Goal: Task Accomplishment & Management: Manage account settings

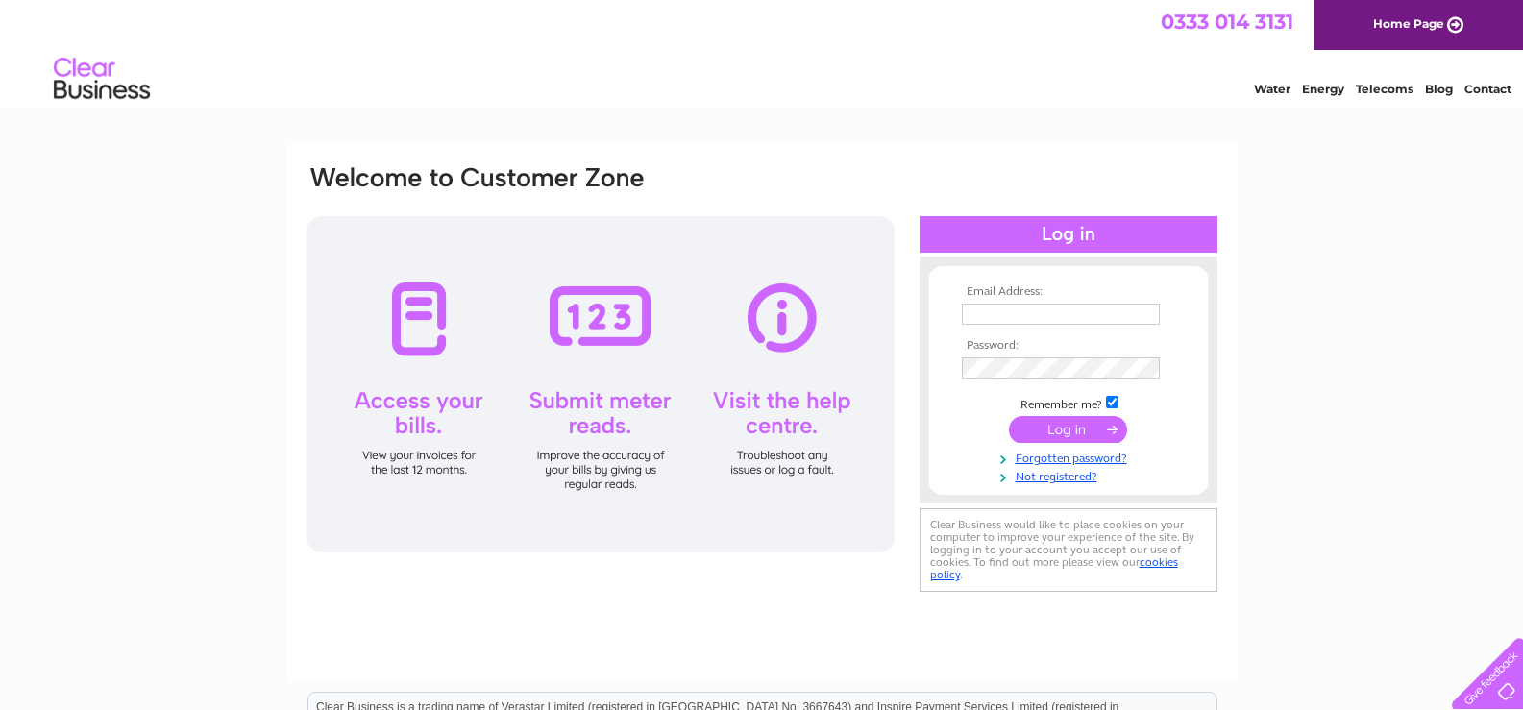
click at [1002, 316] on input "text" at bounding box center [1061, 314] width 198 height 21
type input "[EMAIL_ADDRESS][DOMAIN_NAME]"
click at [1064, 428] on input "submit" at bounding box center [1068, 431] width 118 height 27
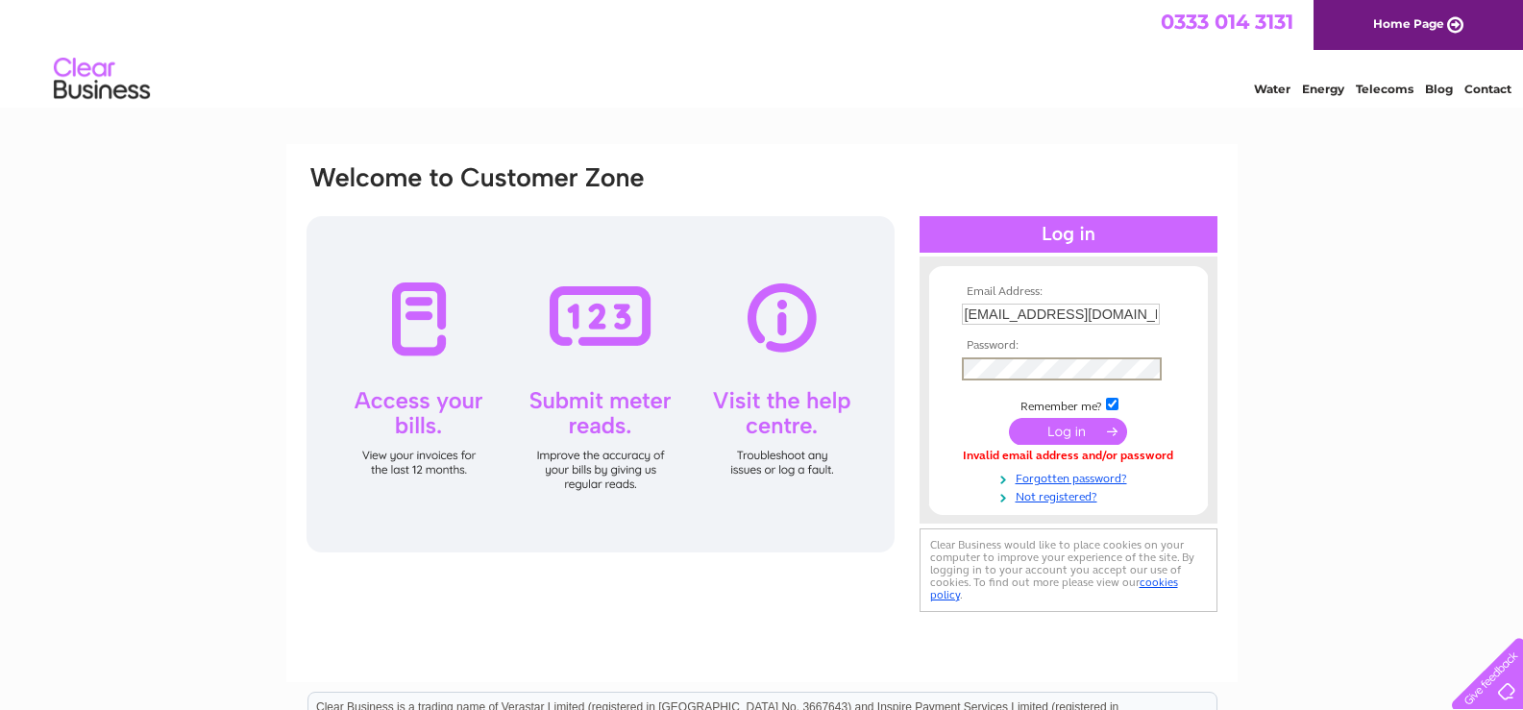
click at [1061, 429] on input "submit" at bounding box center [1068, 431] width 118 height 27
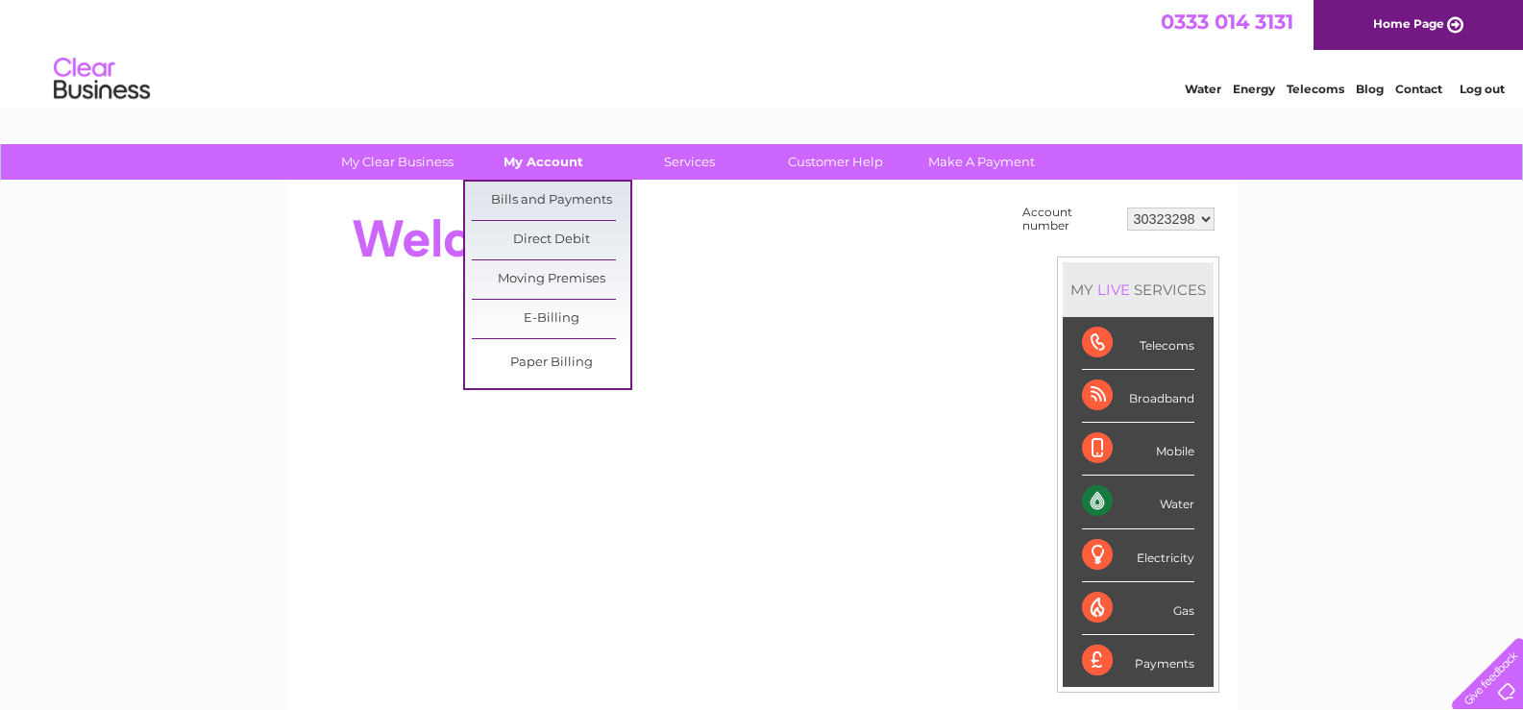
click at [548, 164] on link "My Account" at bounding box center [543, 162] width 159 height 36
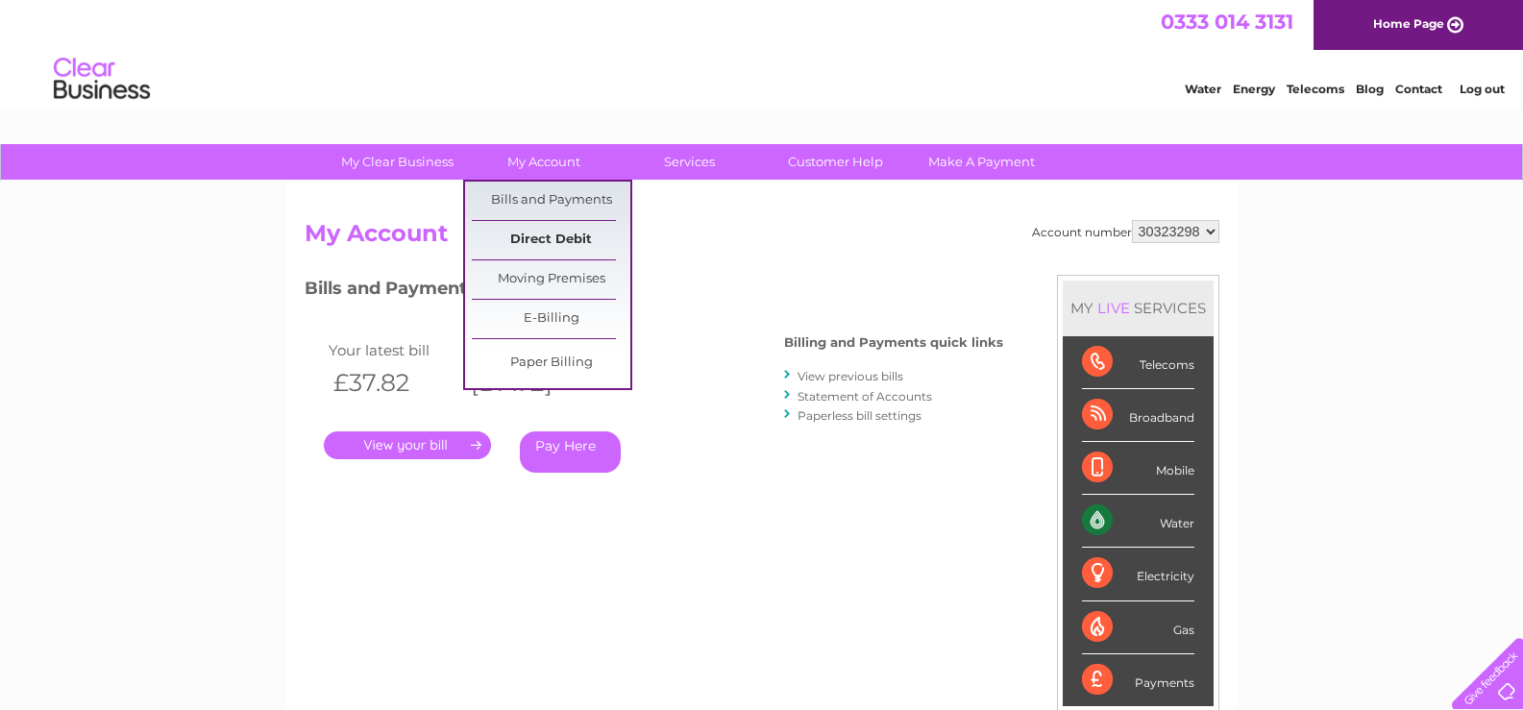
click at [558, 241] on link "Direct Debit" at bounding box center [551, 240] width 159 height 38
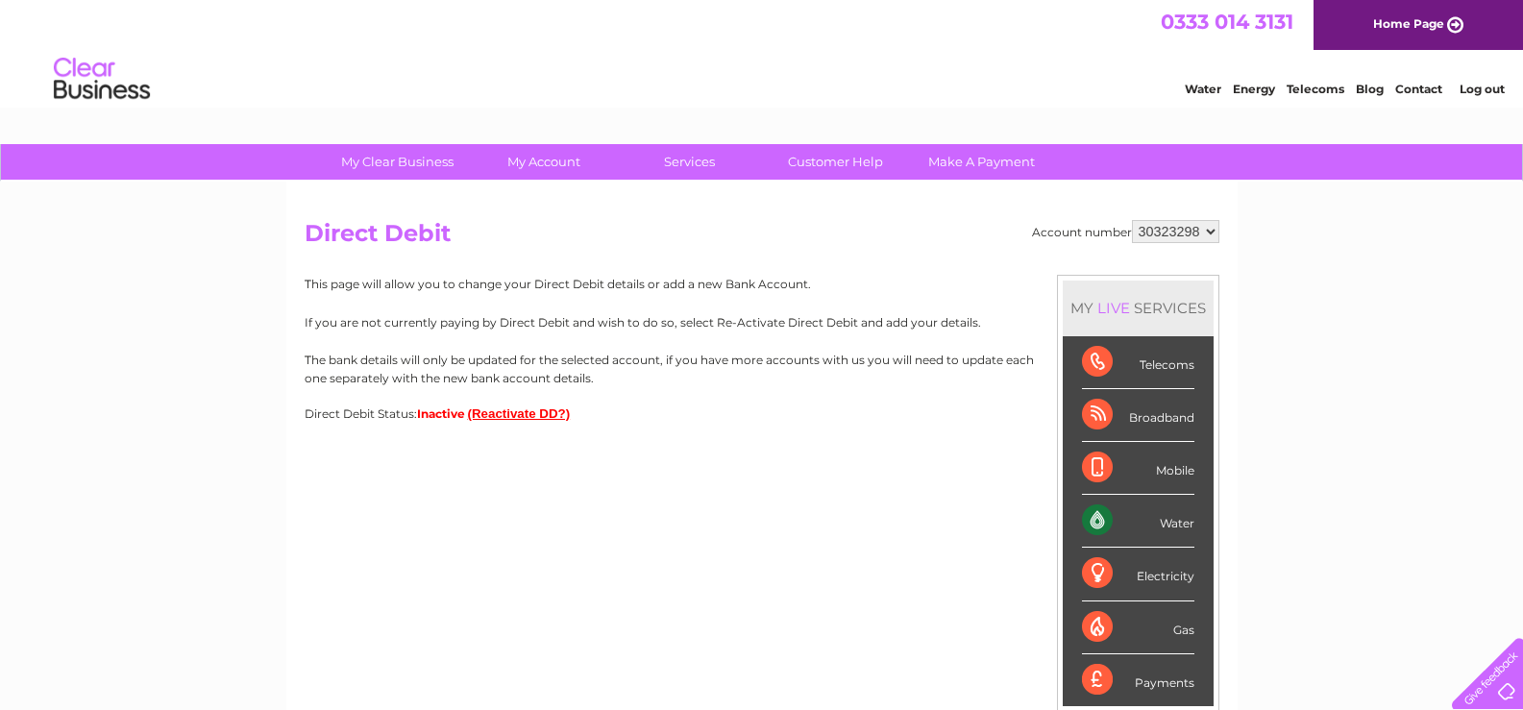
click at [508, 415] on button "(Reactivate DD?)" at bounding box center [519, 413] width 103 height 14
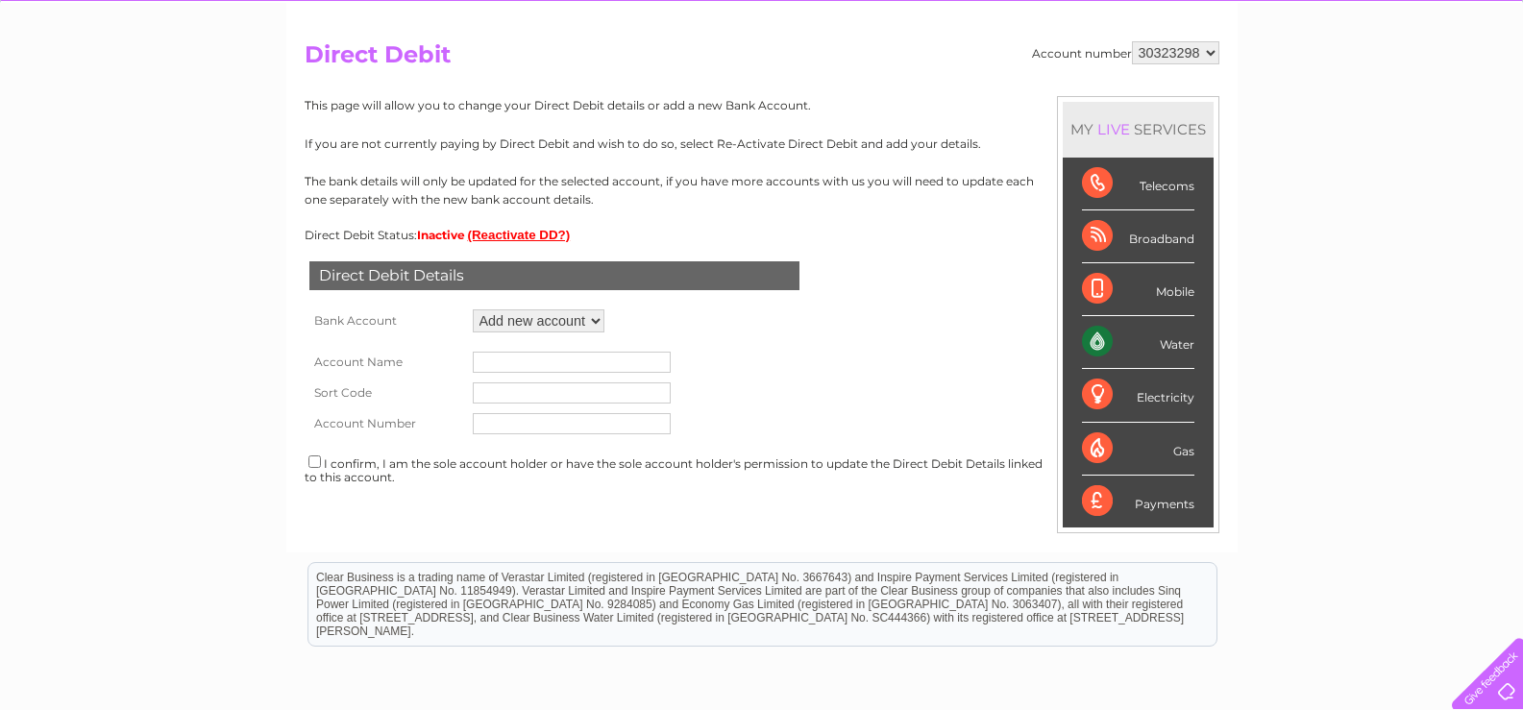
scroll to position [288, 0]
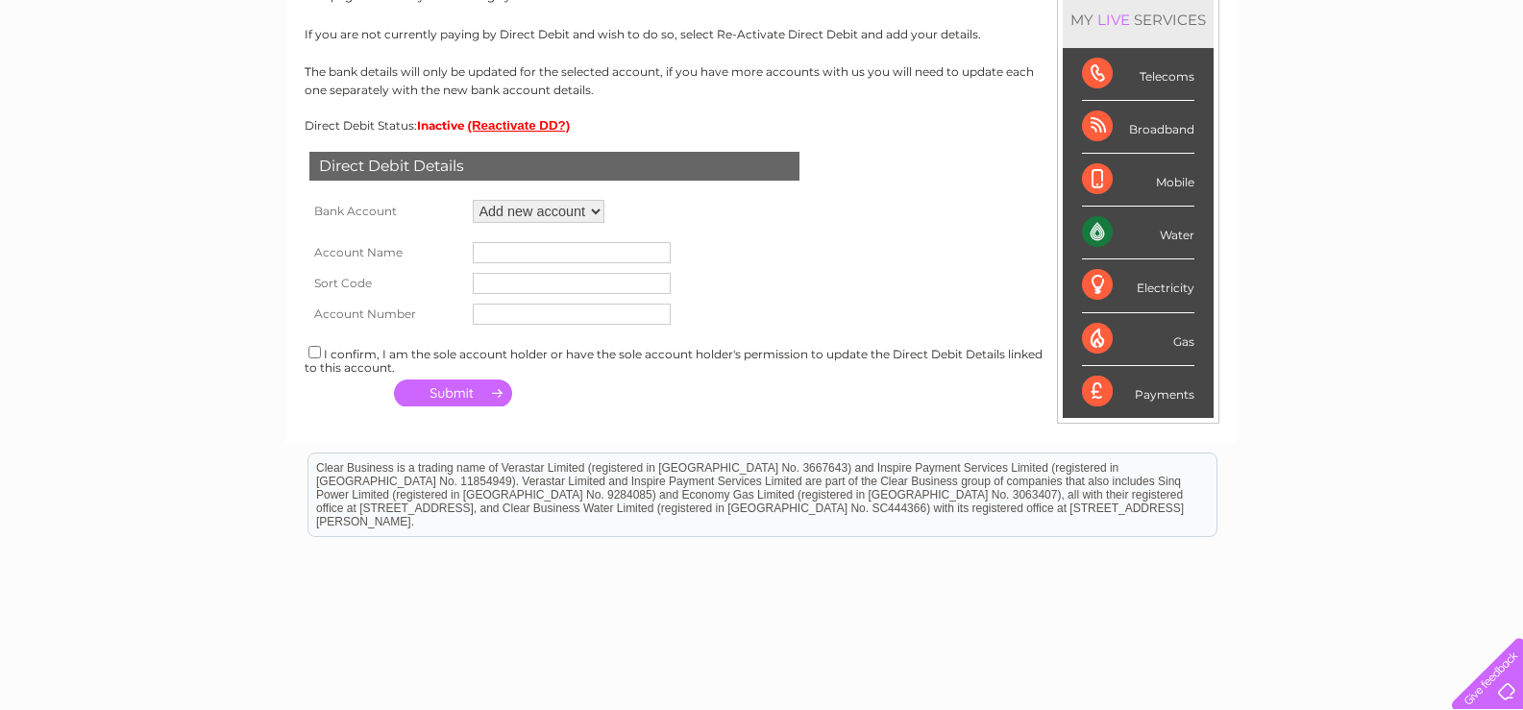
click at [597, 210] on select "Add new account" at bounding box center [539, 211] width 132 height 23
click at [473, 200] on select "Add new account" at bounding box center [539, 211] width 132 height 23
click at [509, 256] on input "text" at bounding box center [572, 252] width 198 height 21
type input "M Reid & Sons"
click at [505, 287] on input "text" at bounding box center [572, 283] width 198 height 21
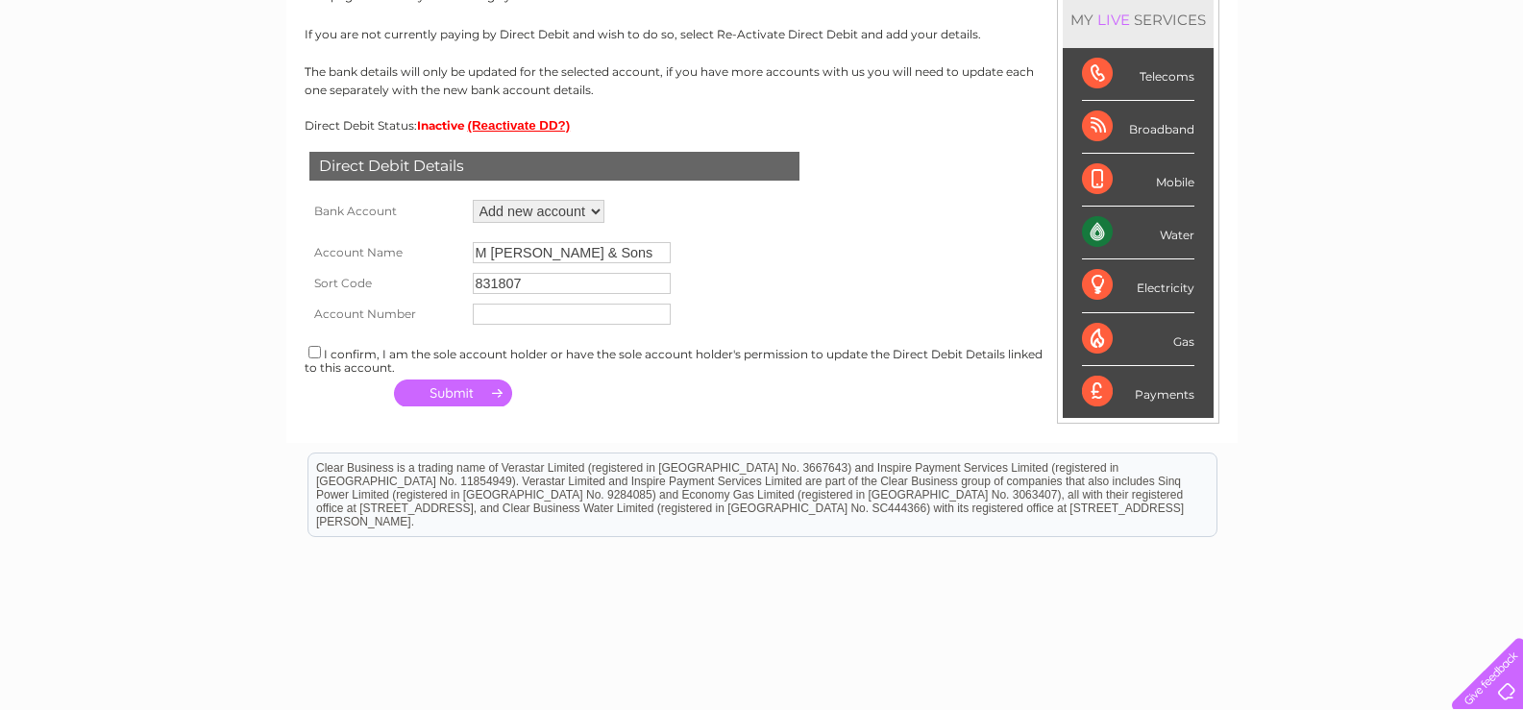
type input "831807"
click at [484, 308] on input "text" at bounding box center [572, 314] width 198 height 21
type input "00189251"
click at [319, 357] on input "checkbox" at bounding box center [314, 352] width 12 height 12
checkbox input "true"
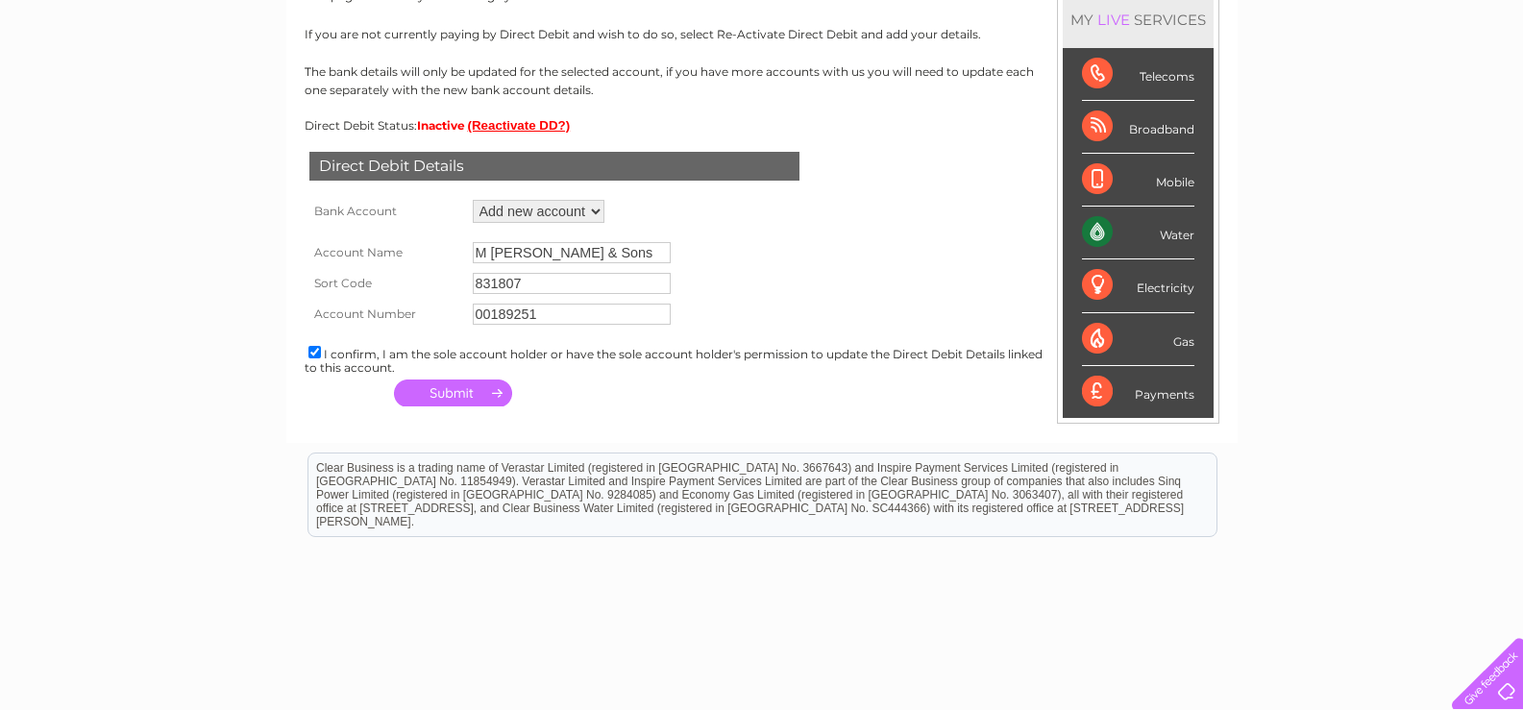
drag, startPoint x: 439, startPoint y: 390, endPoint x: 548, endPoint y: 403, distance: 109.3
click at [441, 388] on button "button" at bounding box center [453, 393] width 118 height 27
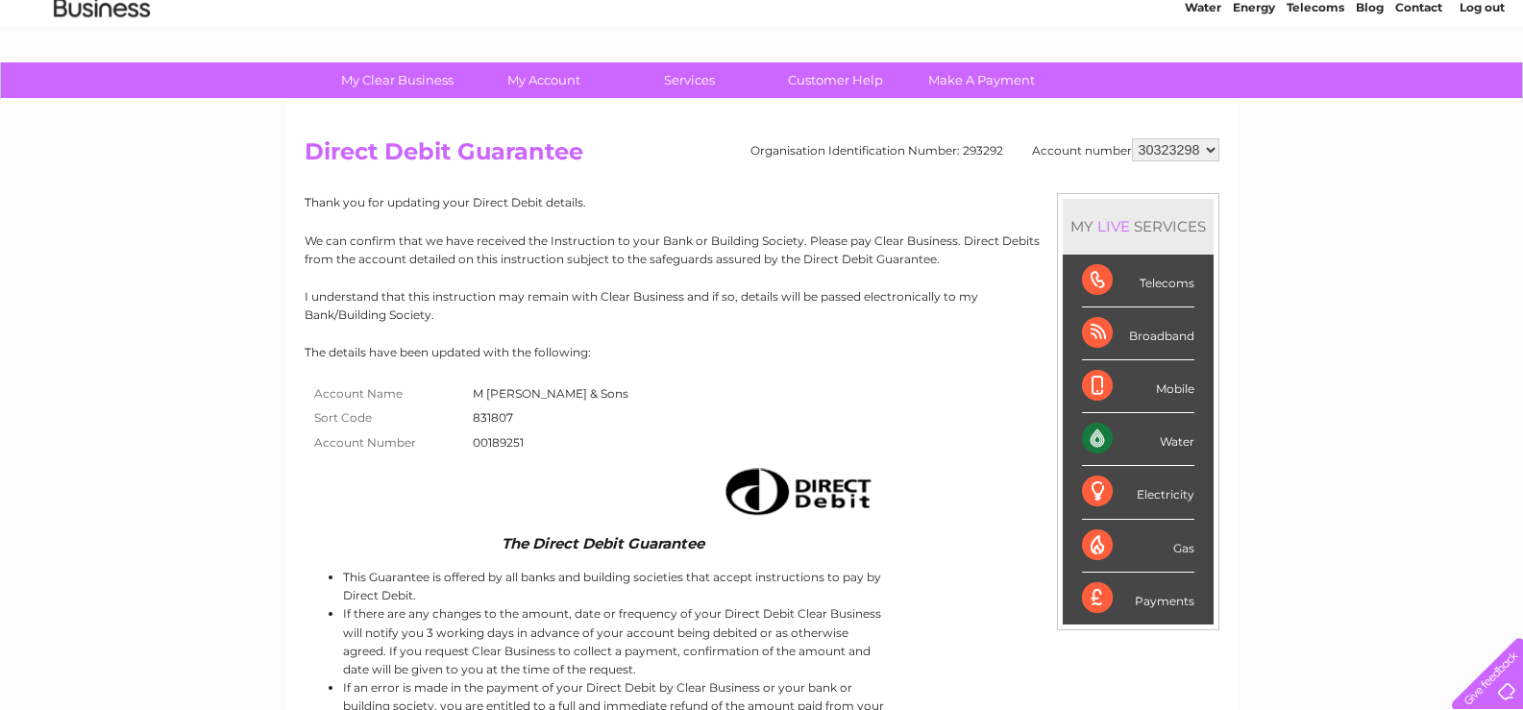
scroll to position [80, 0]
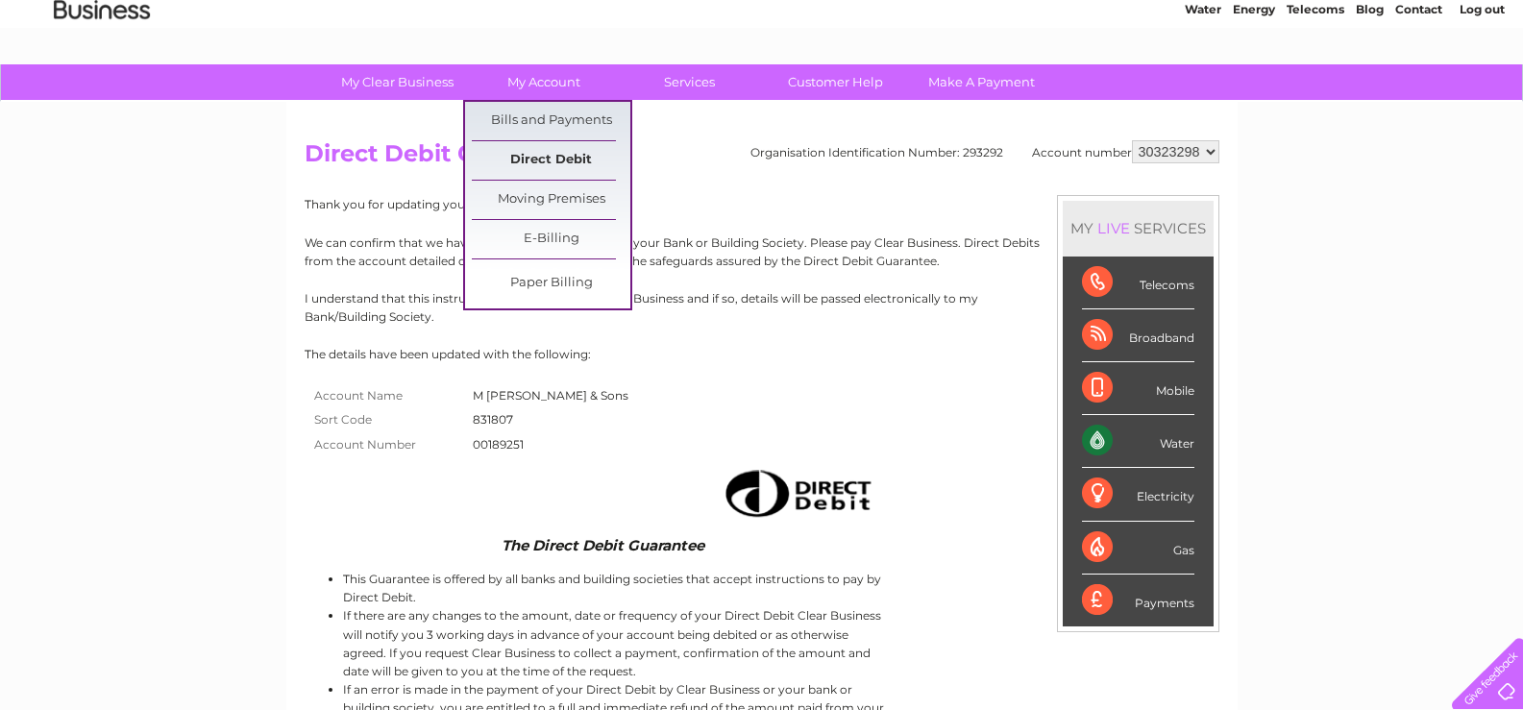
click at [520, 157] on link "Direct Debit" at bounding box center [551, 160] width 159 height 38
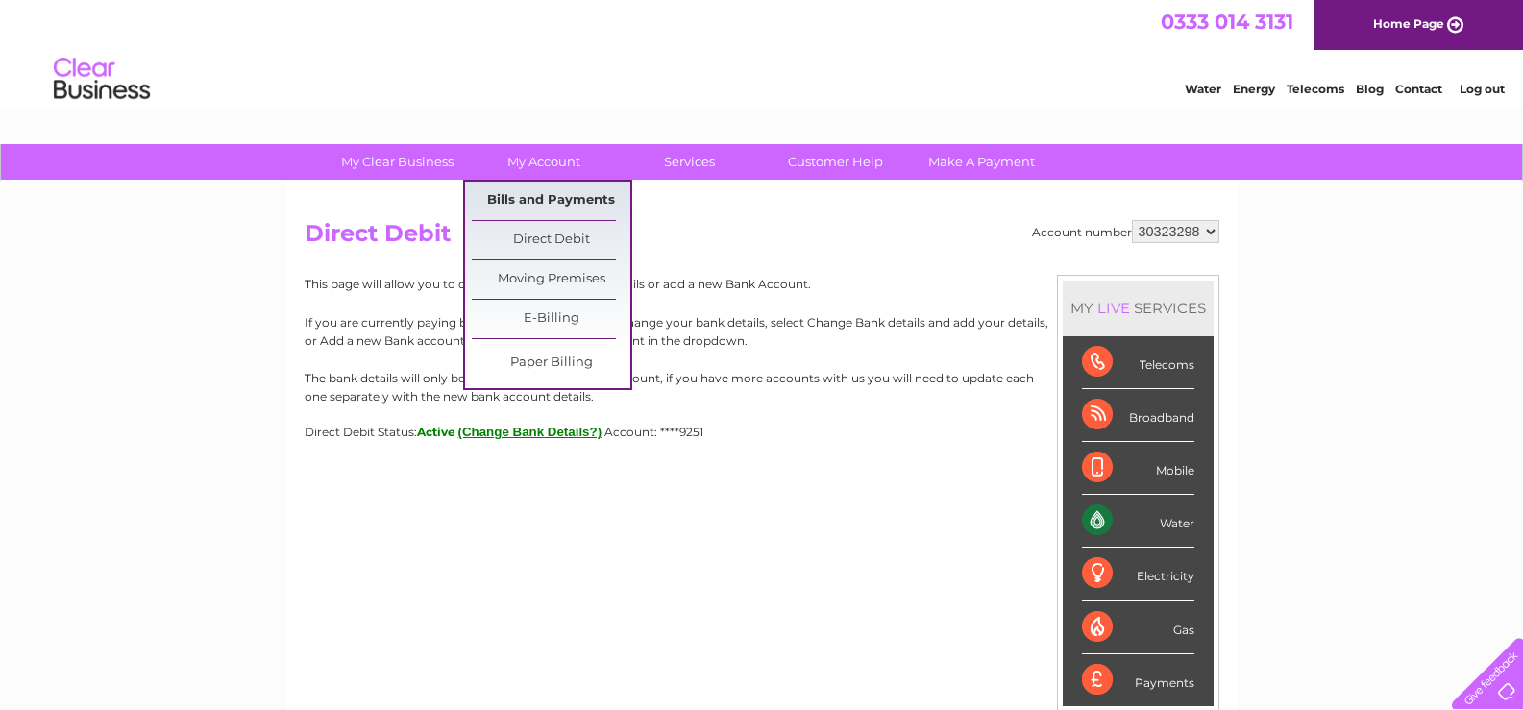
click at [552, 194] on link "Bills and Payments" at bounding box center [551, 201] width 159 height 38
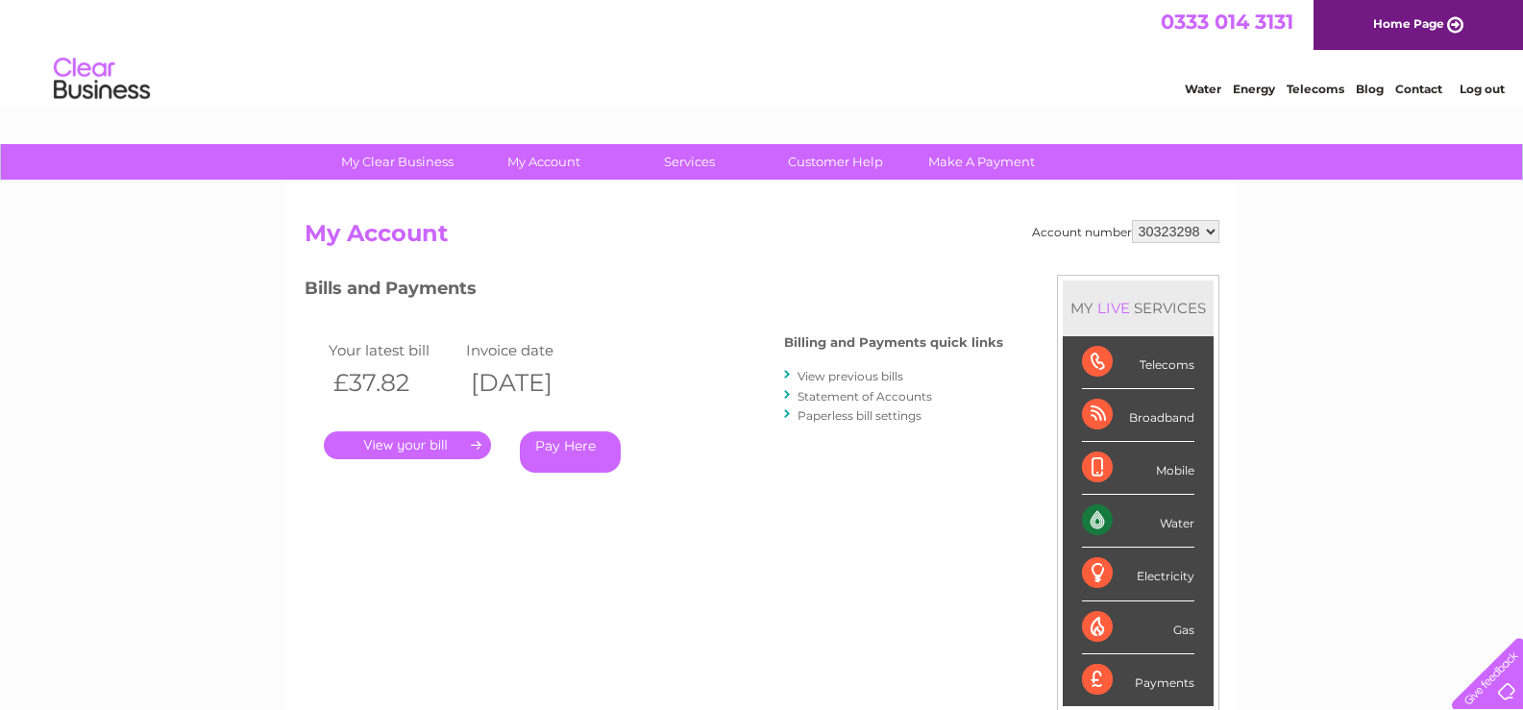
click at [430, 452] on link "." at bounding box center [407, 445] width 167 height 28
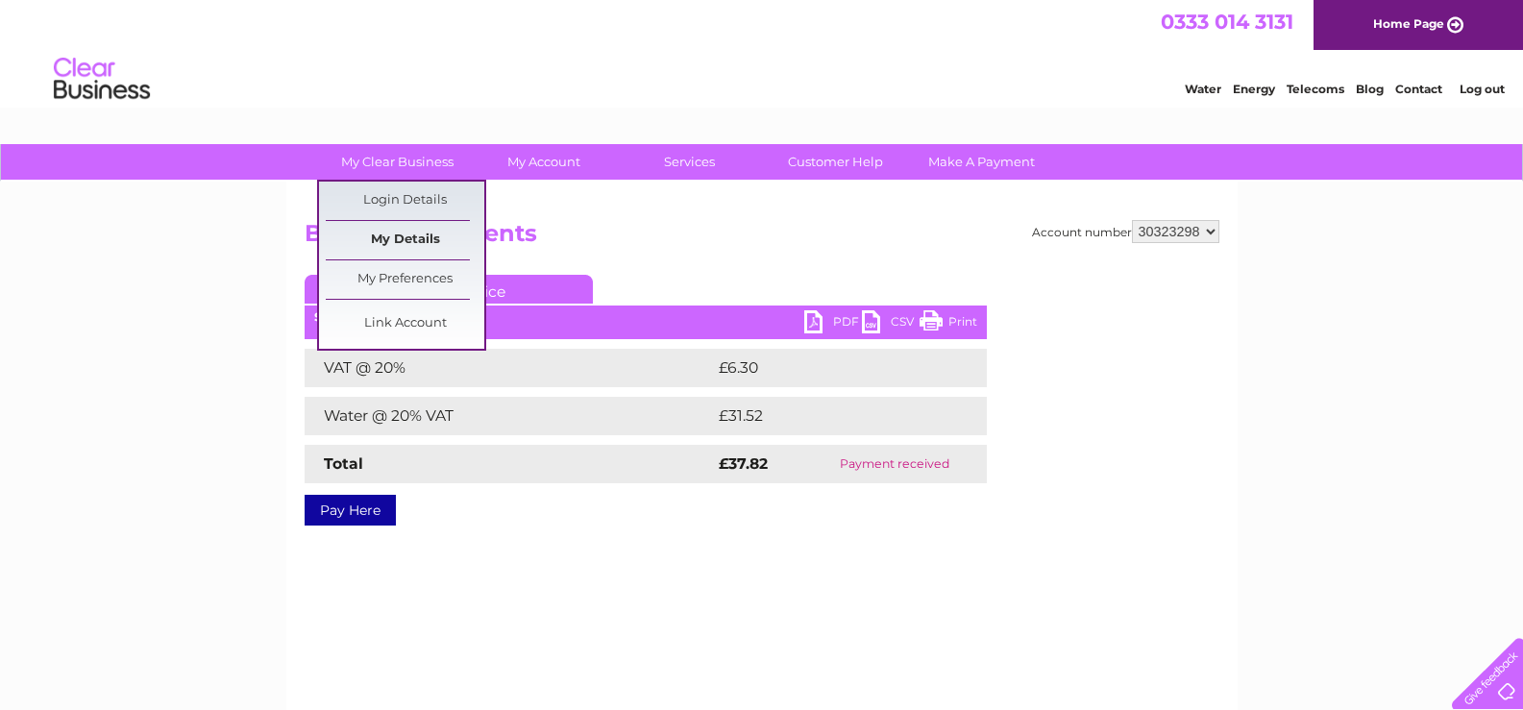
click at [393, 238] on link "My Details" at bounding box center [405, 240] width 159 height 38
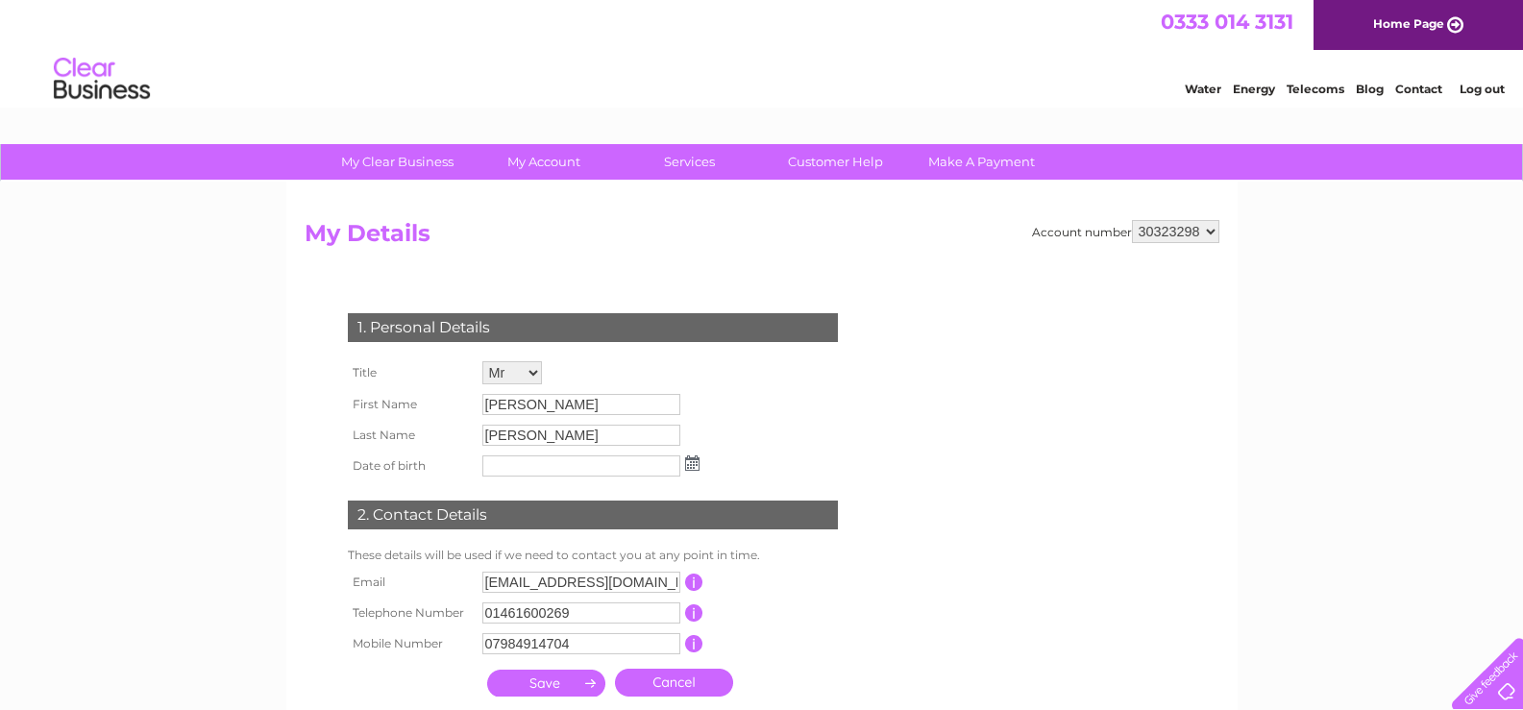
click at [1482, 86] on link "Log out" at bounding box center [1481, 89] width 45 height 14
